Goal: Information Seeking & Learning: Learn about a topic

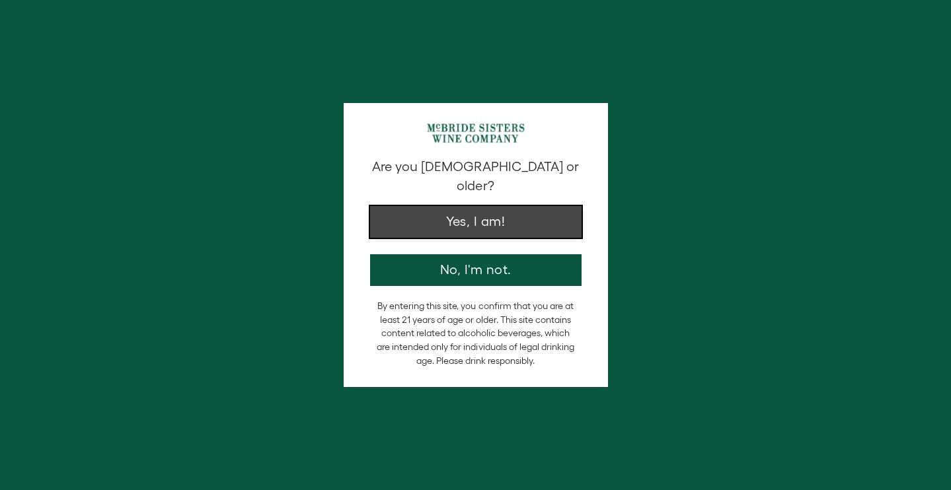
click at [457, 209] on button "Yes, I am!" at bounding box center [475, 222] width 211 height 32
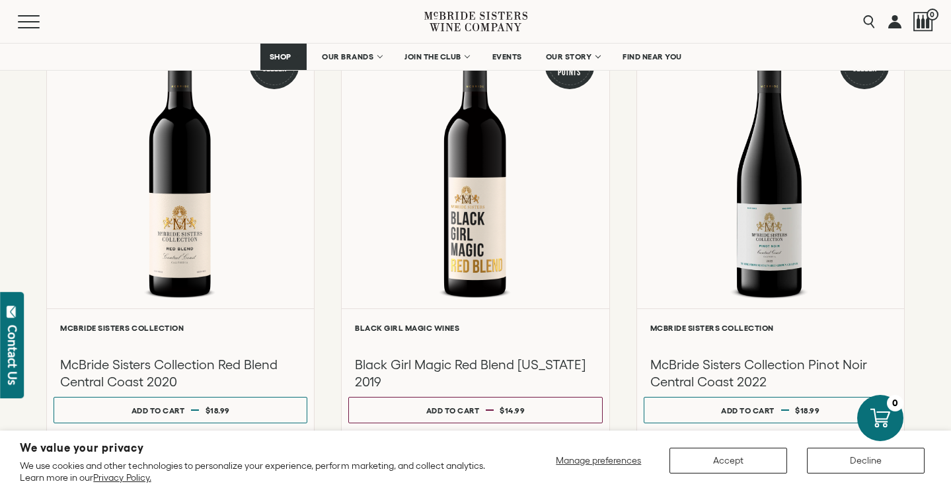
scroll to position [208, 0]
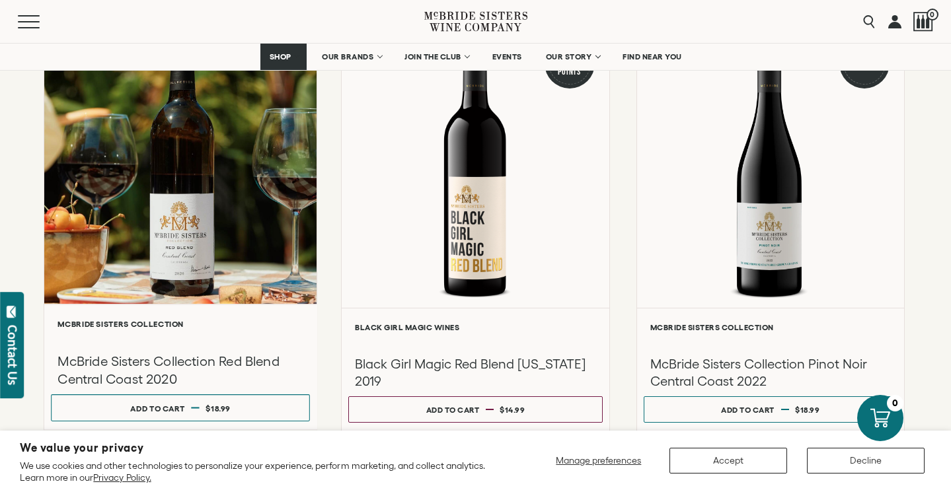
click at [256, 259] on div at bounding box center [180, 163] width 272 height 282
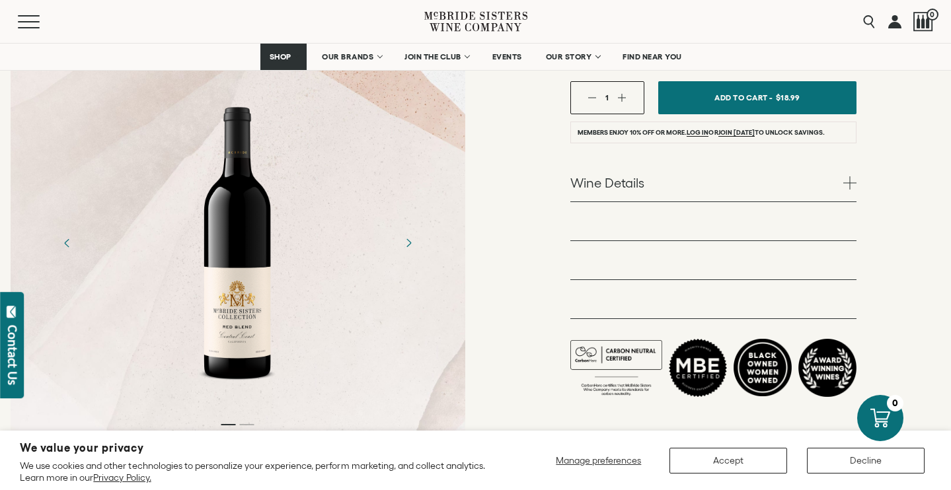
scroll to position [303, 0]
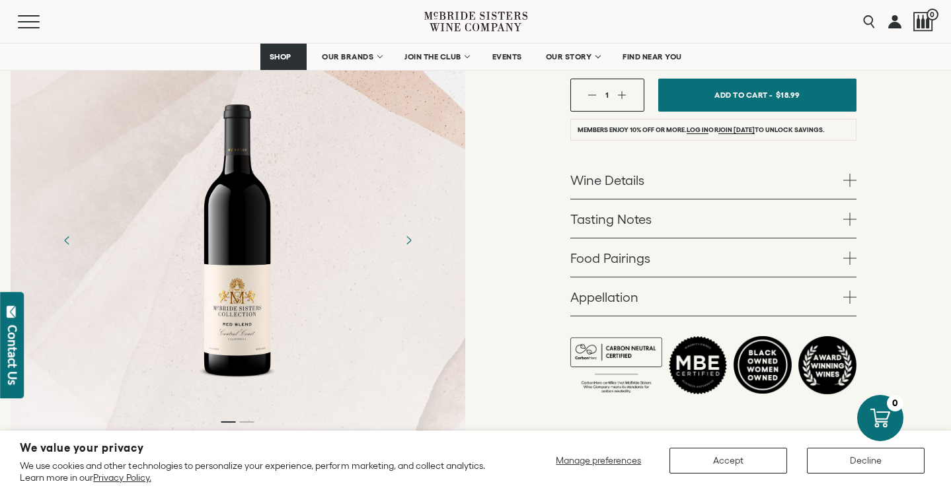
click at [583, 173] on link "Wine Details" at bounding box center [713, 180] width 286 height 38
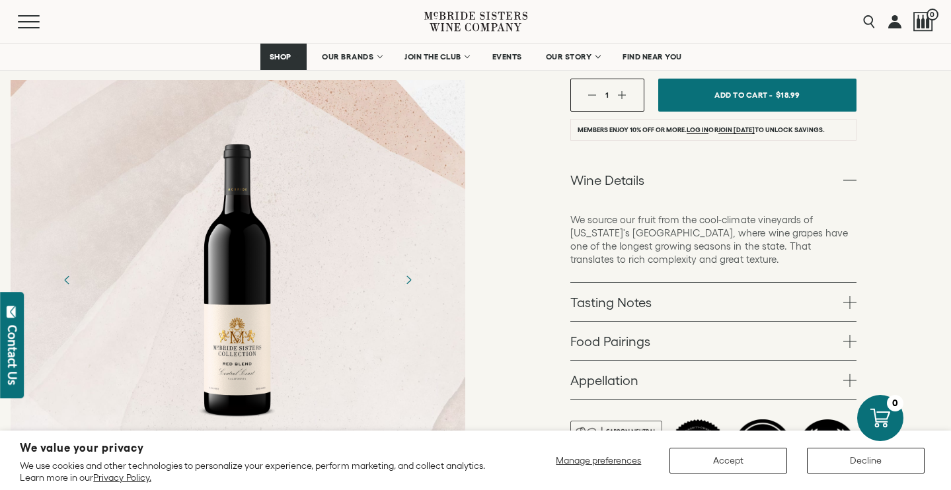
click at [583, 173] on link "Wine Details" at bounding box center [713, 180] width 286 height 38
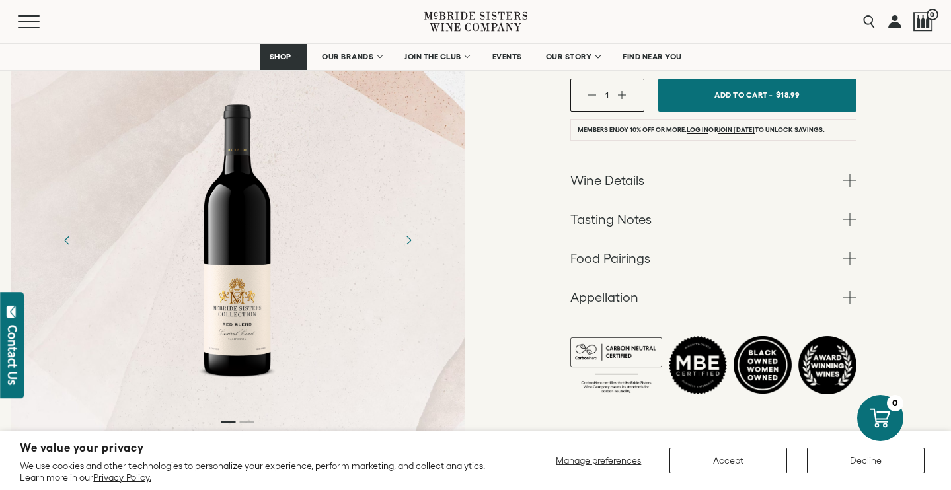
click at [593, 220] on link "Tasting Notes" at bounding box center [713, 219] width 286 height 38
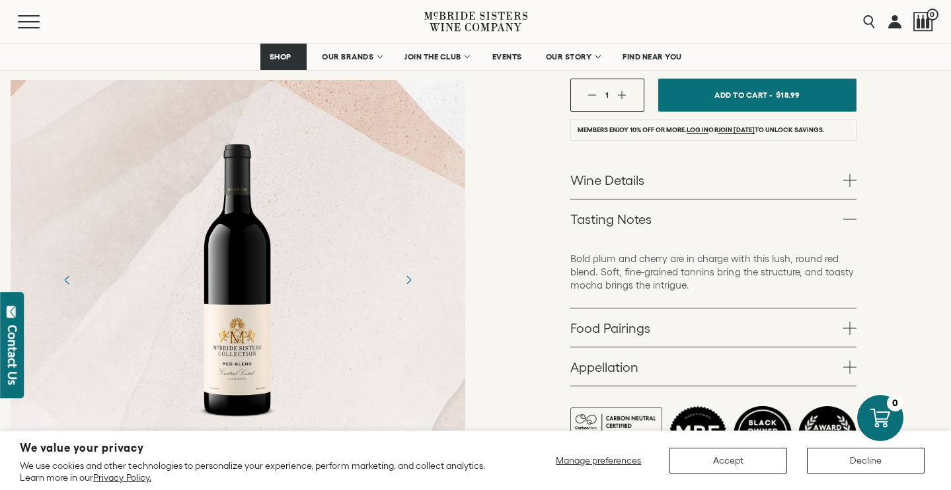
click at [593, 222] on link "Tasting Notes" at bounding box center [713, 219] width 286 height 38
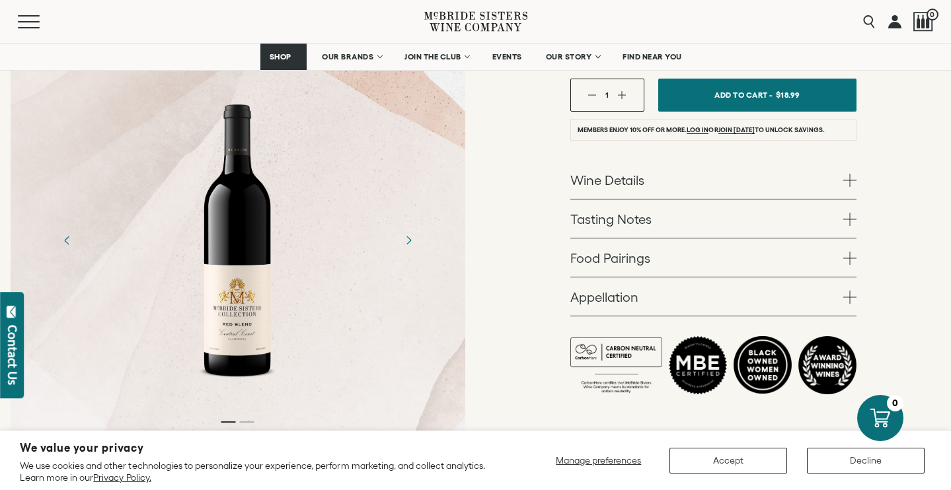
click at [595, 250] on link "Food Pairings" at bounding box center [713, 258] width 286 height 38
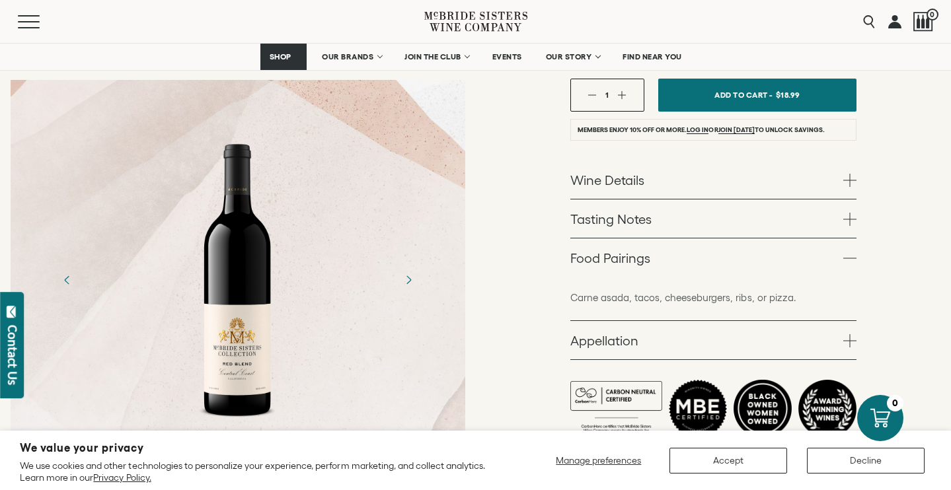
click at [603, 254] on link "Food Pairings" at bounding box center [713, 258] width 286 height 38
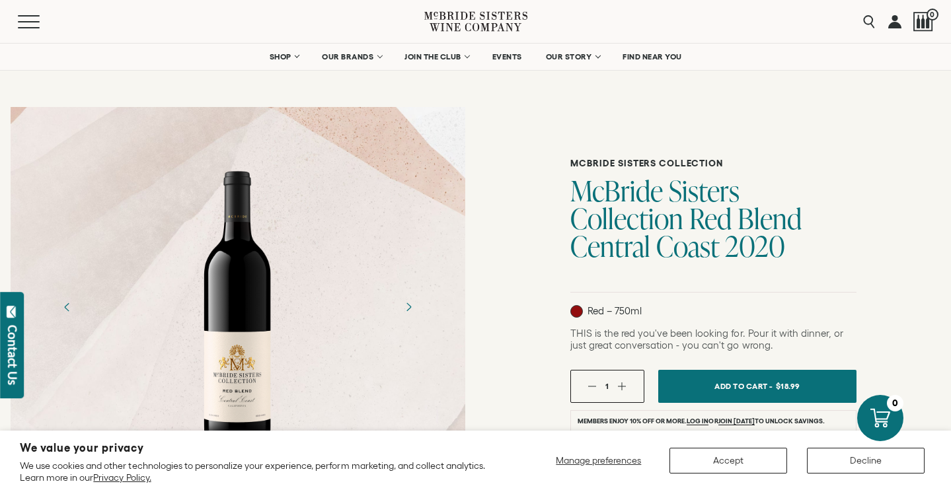
scroll to position [1, 0]
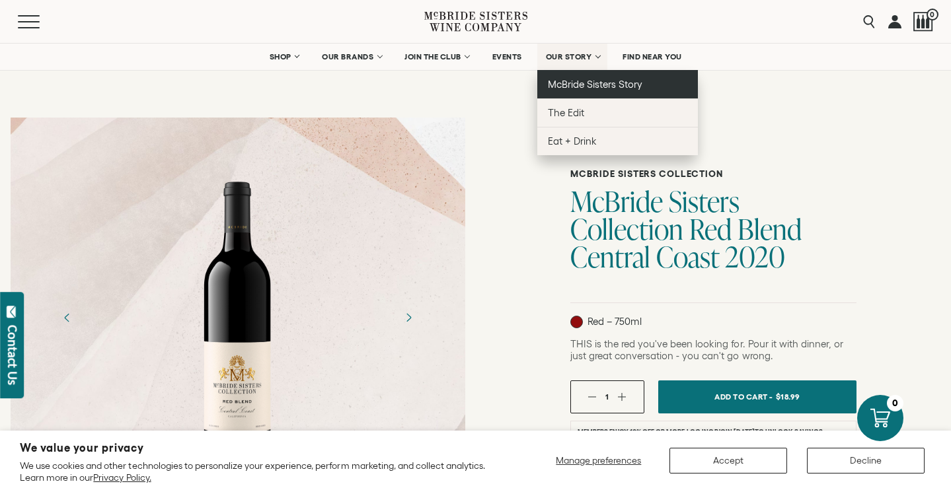
click at [574, 85] on span "McBride Sisters Story" at bounding box center [595, 84] width 95 height 11
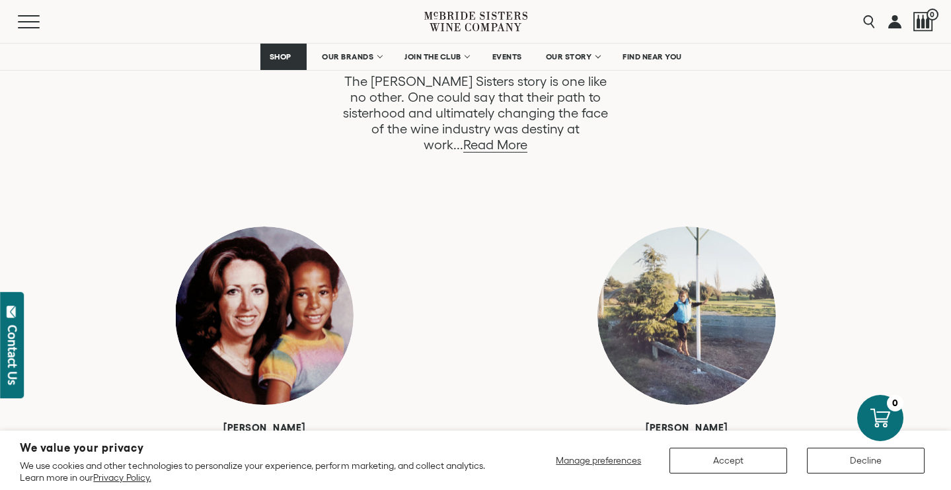
scroll to position [773, 0]
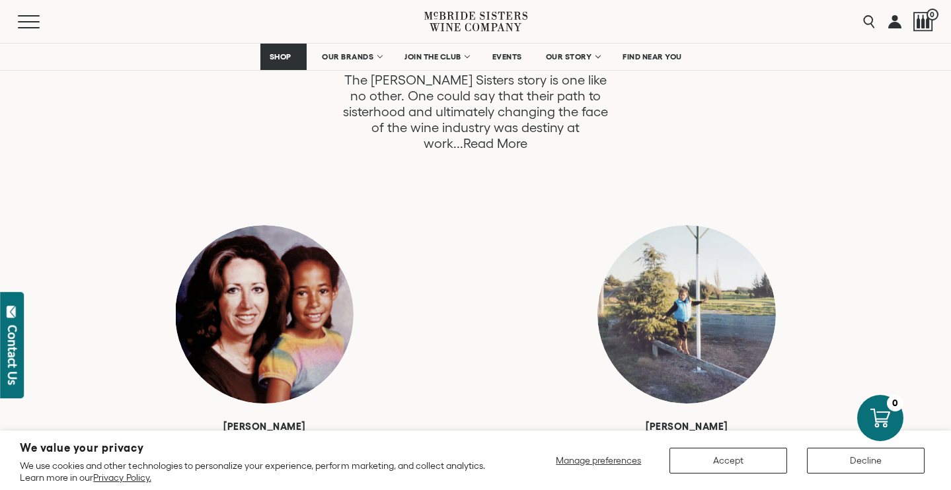
click at [527, 136] on link "Read More" at bounding box center [495, 143] width 64 height 15
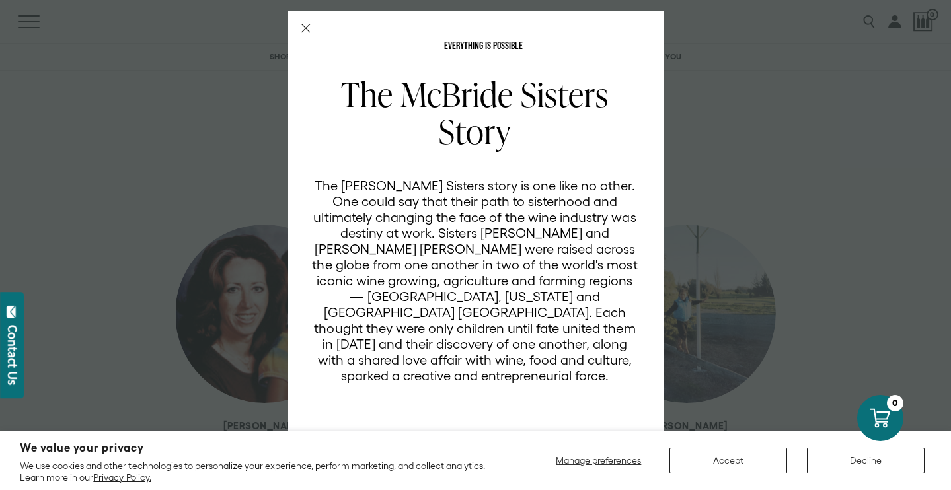
click at [305, 26] on icon "Close Modal" at bounding box center [305, 28] width 9 height 9
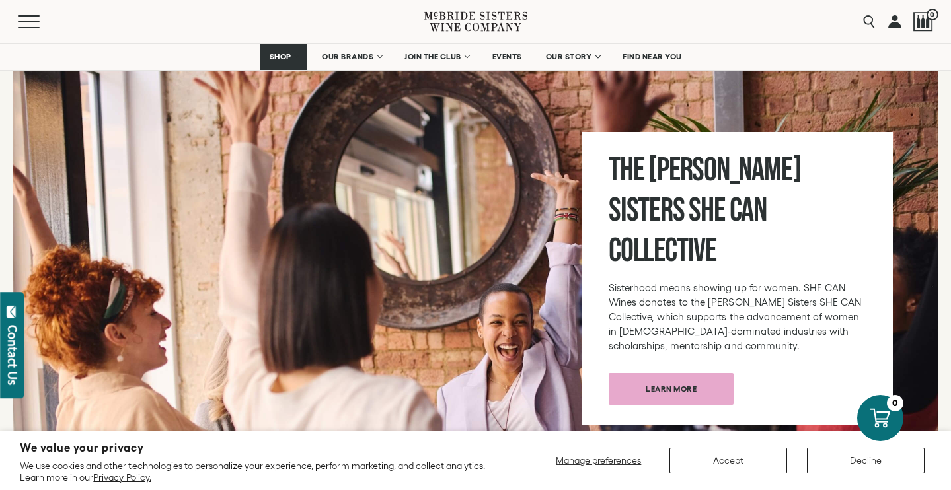
scroll to position [4518, 0]
